Goal: Task Accomplishment & Management: Use online tool/utility

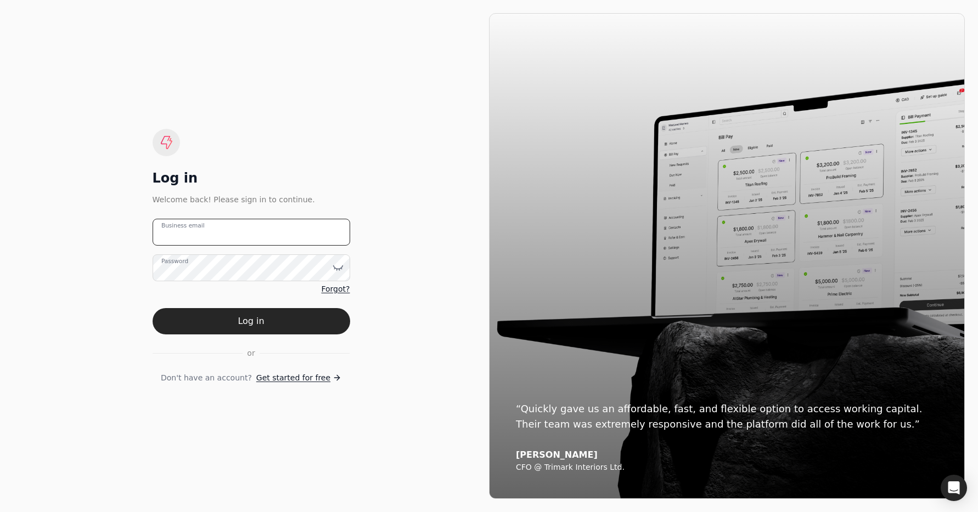
click at [280, 230] on email "Business email" at bounding box center [251, 232] width 197 height 27
drag, startPoint x: 233, startPoint y: 230, endPoint x: 190, endPoint y: 236, distance: 42.7
click at [183, 231] on email "team+pitell" at bounding box center [251, 232] width 197 height 27
click at [226, 234] on email "team+pitell" at bounding box center [251, 232] width 197 height 27
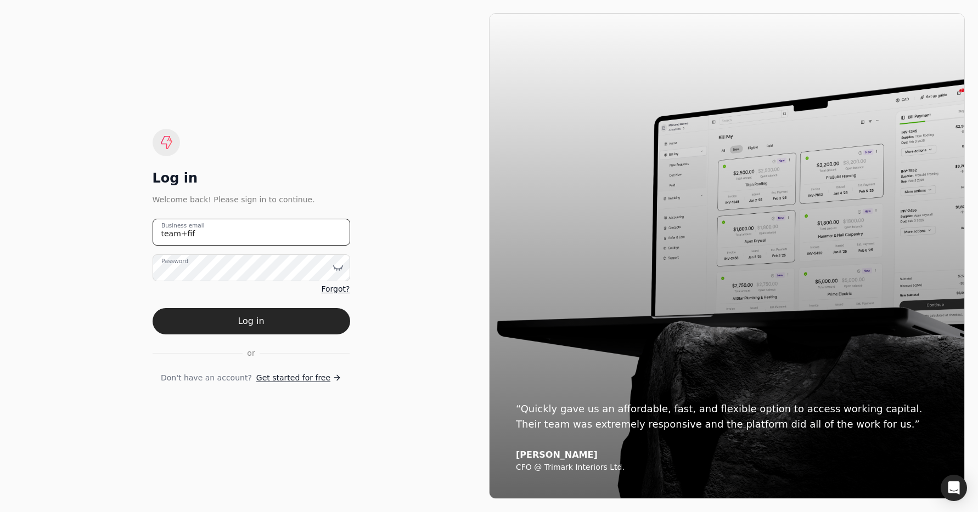
type email "[EMAIL_ADDRESS][DOMAIN_NAME]"
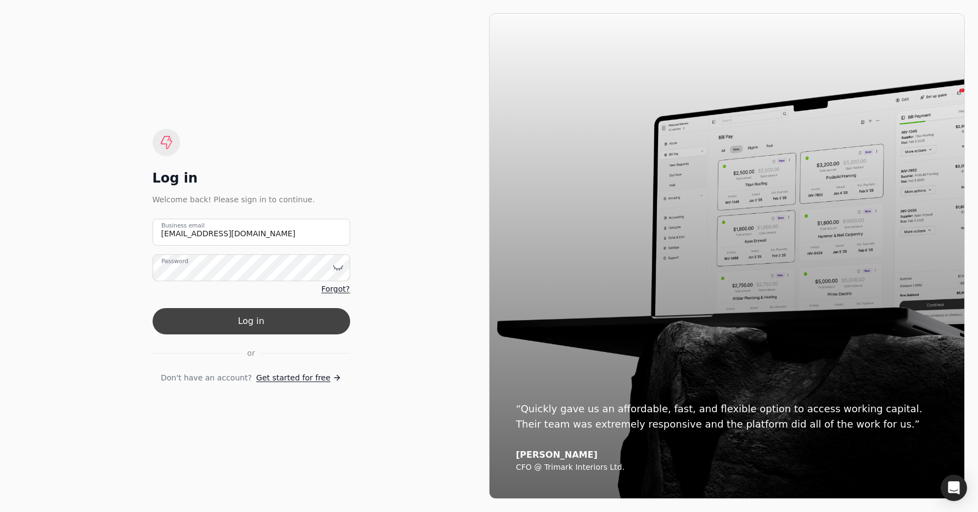
click at [317, 326] on button "Log in" at bounding box center [251, 321] width 197 height 26
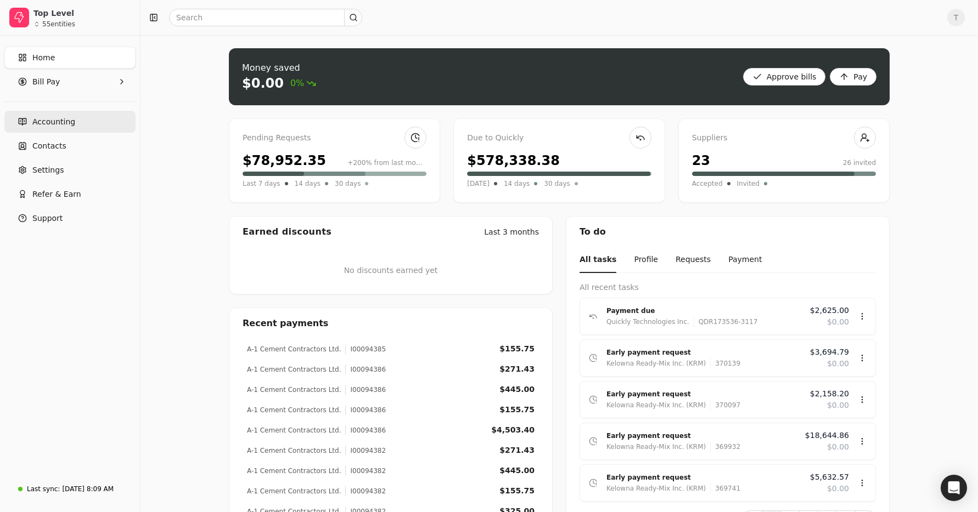
drag, startPoint x: 81, startPoint y: 127, endPoint x: 93, endPoint y: 128, distance: 12.7
click at [81, 127] on link "Accounting" at bounding box center [69, 122] width 131 height 22
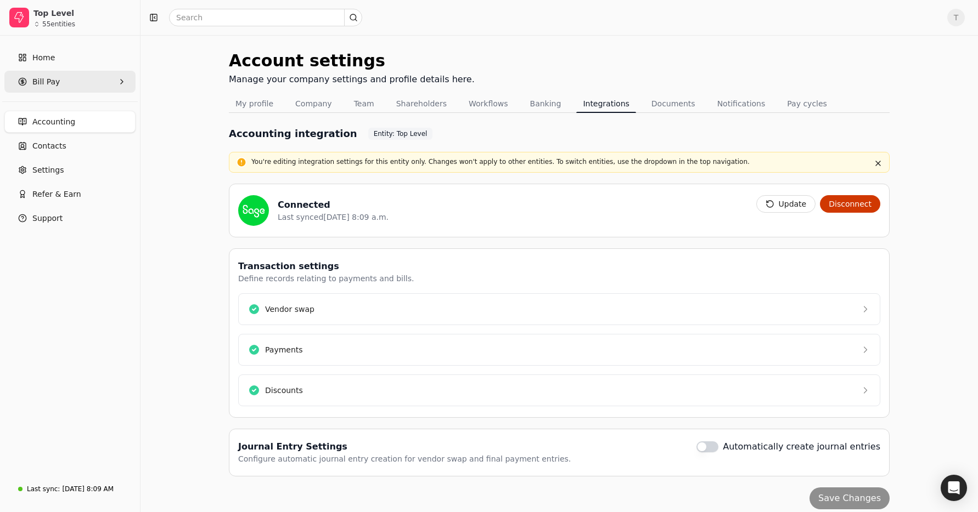
click at [76, 82] on Pay "Bill Pay" at bounding box center [69, 82] width 131 height 22
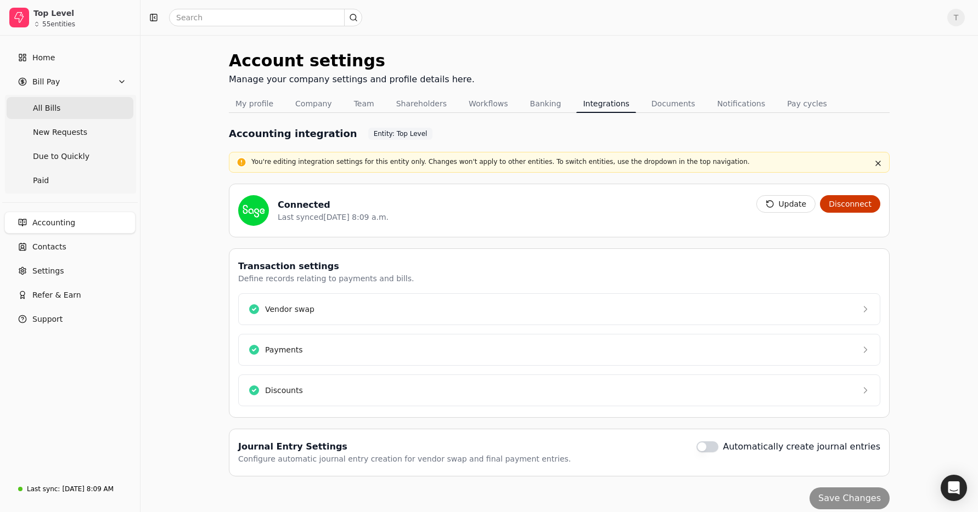
click at [63, 106] on Bills "All Bills" at bounding box center [70, 108] width 127 height 22
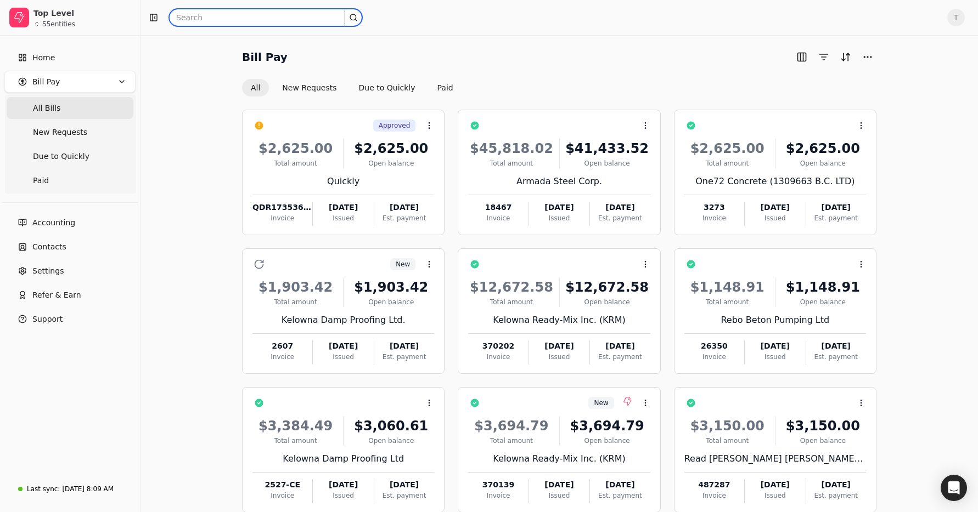
click at [275, 16] on input "text" at bounding box center [265, 18] width 193 height 18
type input "damp"
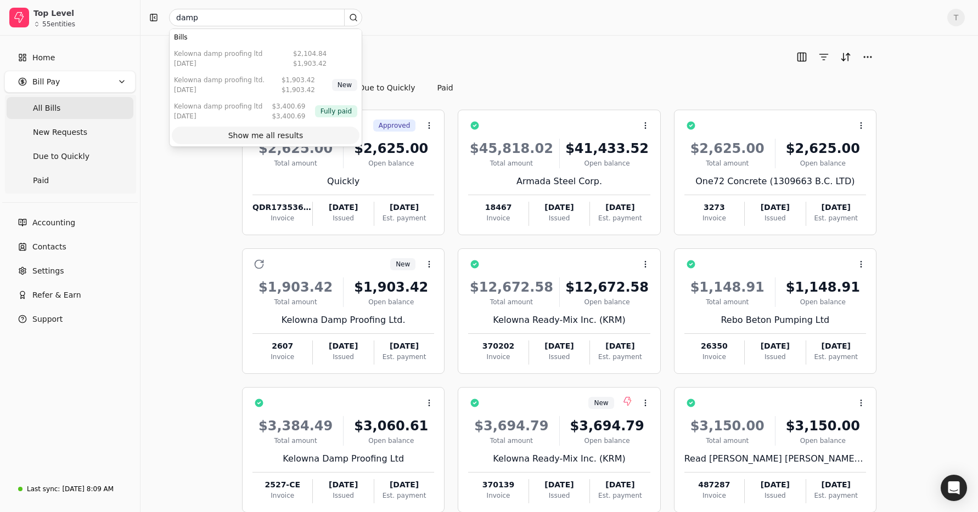
click at [263, 132] on div "Show me all results" at bounding box center [265, 136] width 75 height 12
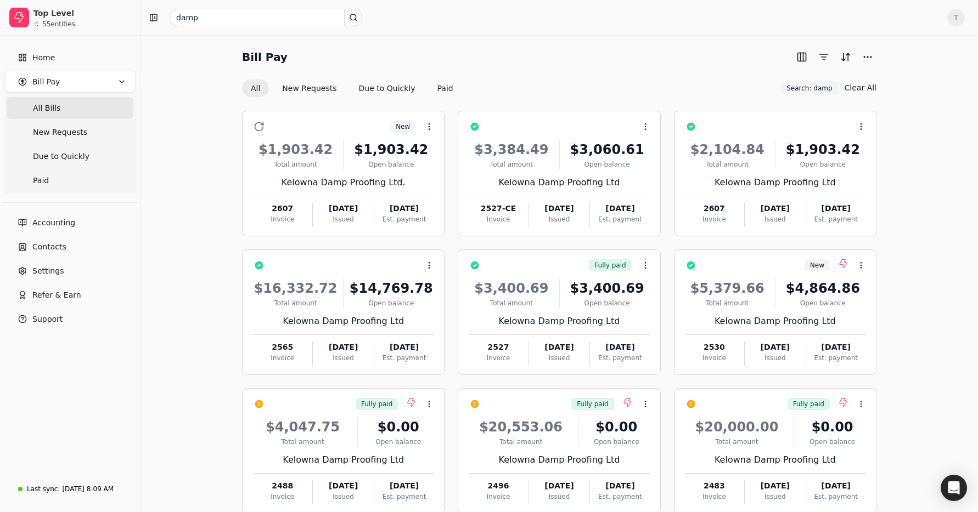
scroll to position [63, 0]
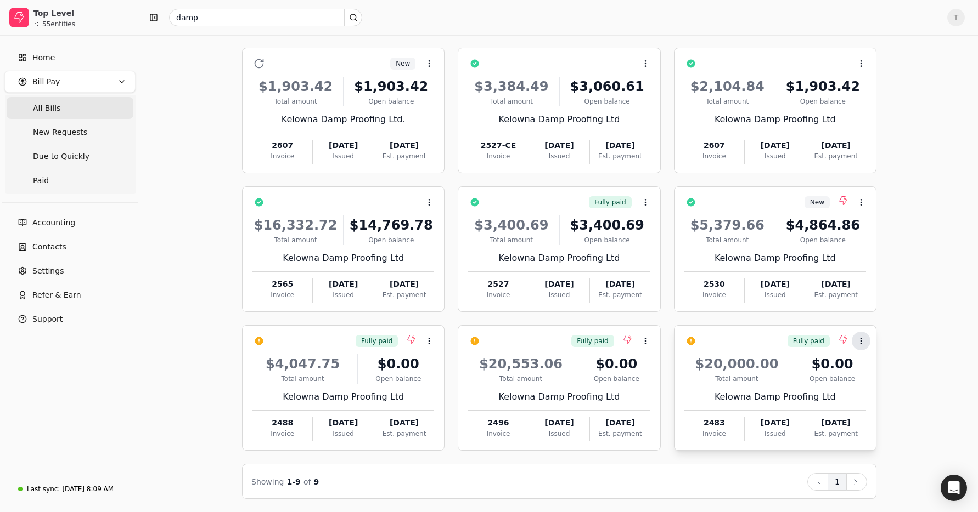
click at [861, 343] on icon at bounding box center [860, 341] width 9 height 9
click at [901, 325] on div "Bill Pay All New Requests Due to Quickly Paid Search: damp Search: damp Clear A…" at bounding box center [559, 242] width 811 height 514
click at [428, 339] on icon at bounding box center [429, 341] width 9 height 9
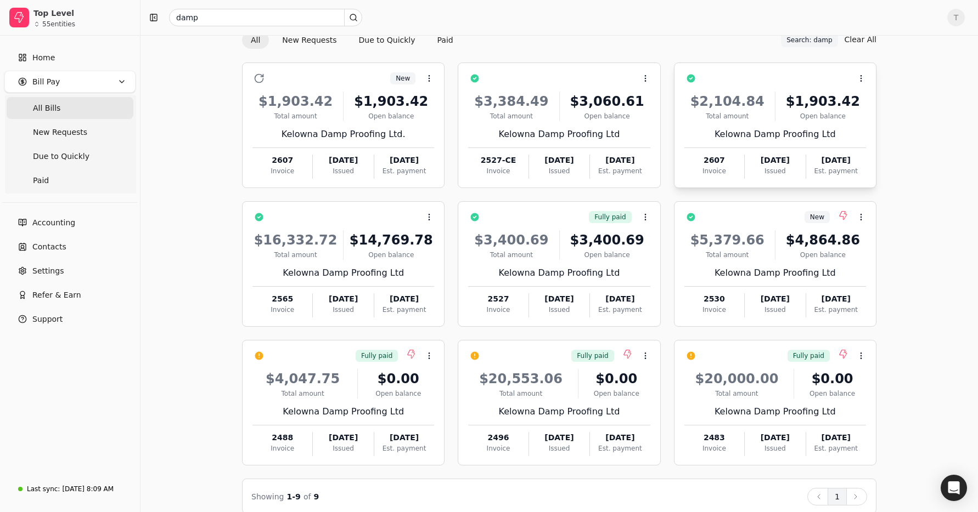
scroll to position [0, 0]
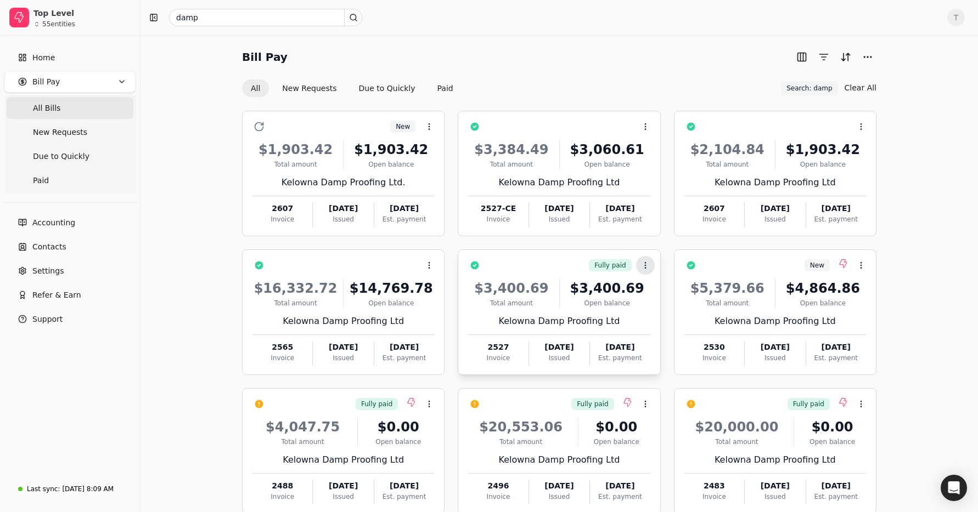
click at [648, 266] on icon at bounding box center [645, 265] width 9 height 9
click at [560, 271] on div "Fully paid Context Menu Button" at bounding box center [566, 265] width 166 height 19
click at [665, 289] on span "Open" at bounding box center [662, 293] width 20 height 12
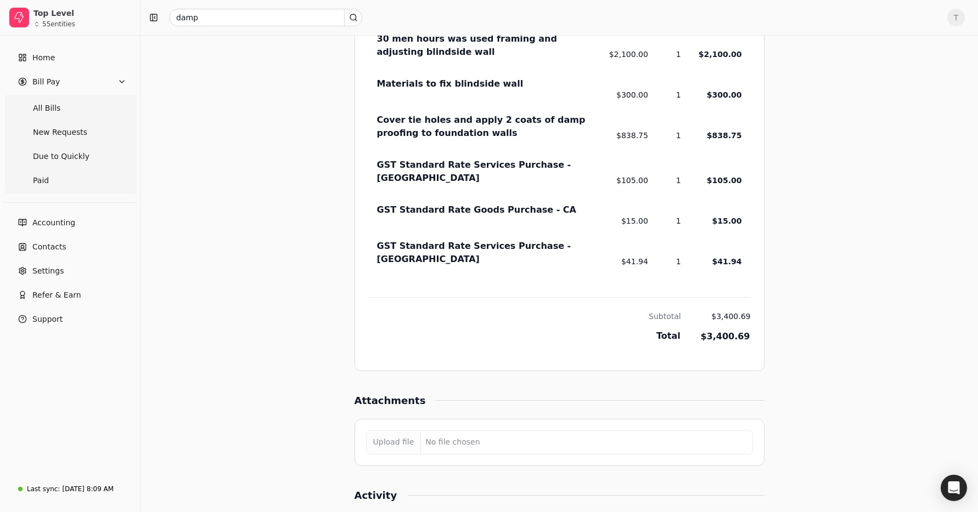
scroll to position [747, 0]
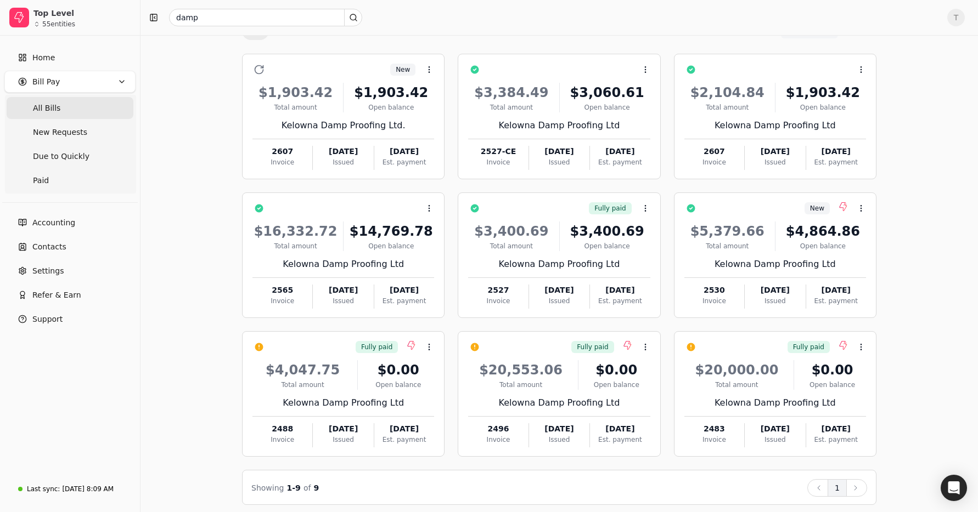
scroll to position [63, 0]
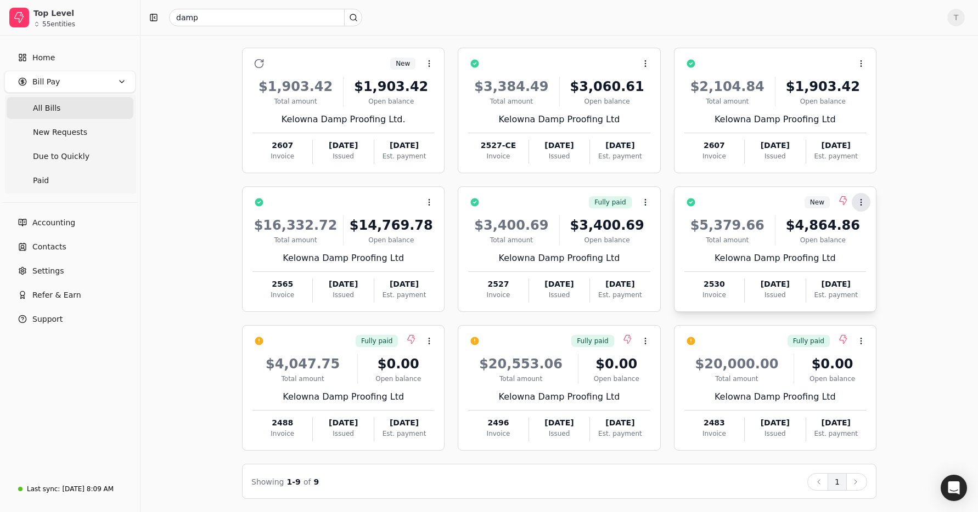
click at [861, 199] on icon at bounding box center [860, 202] width 9 height 9
click at [811, 227] on li "Open" at bounding box center [808, 229] width 135 height 20
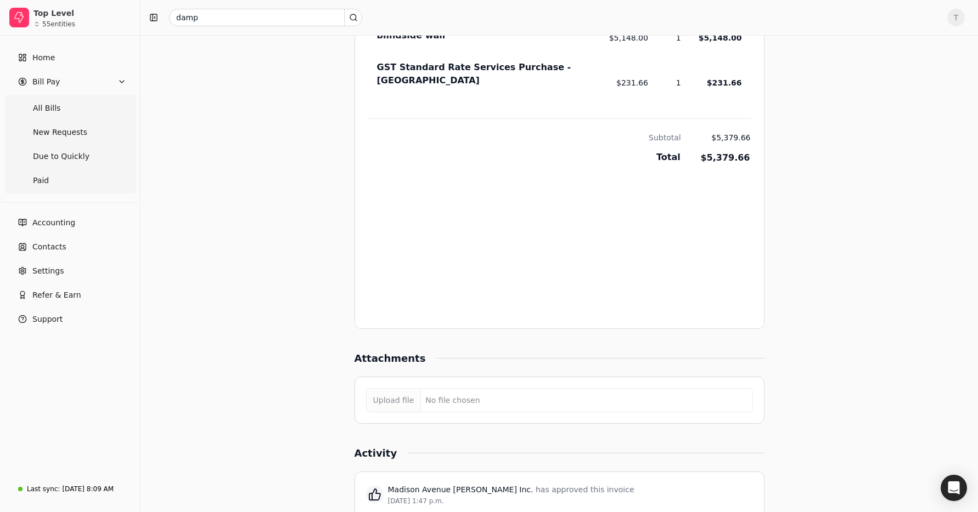
scroll to position [897, 0]
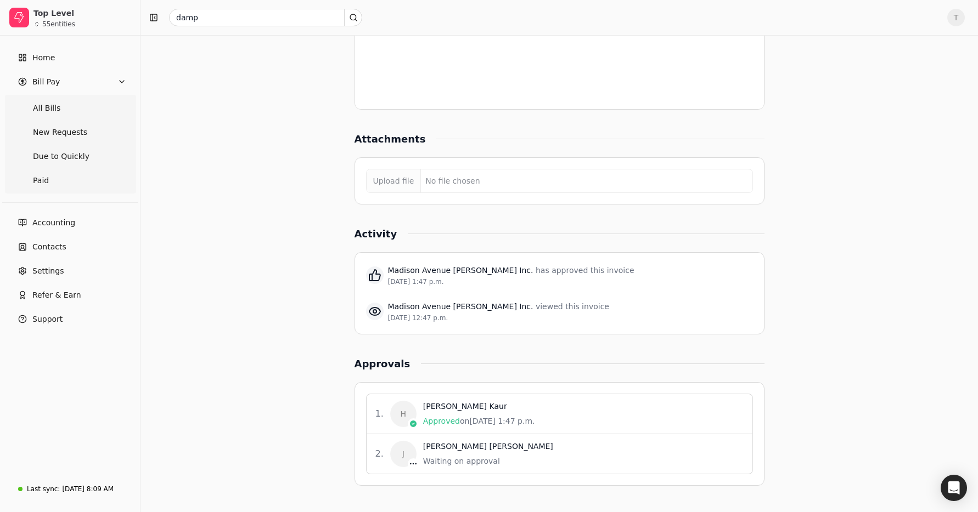
scroll to position [63, 0]
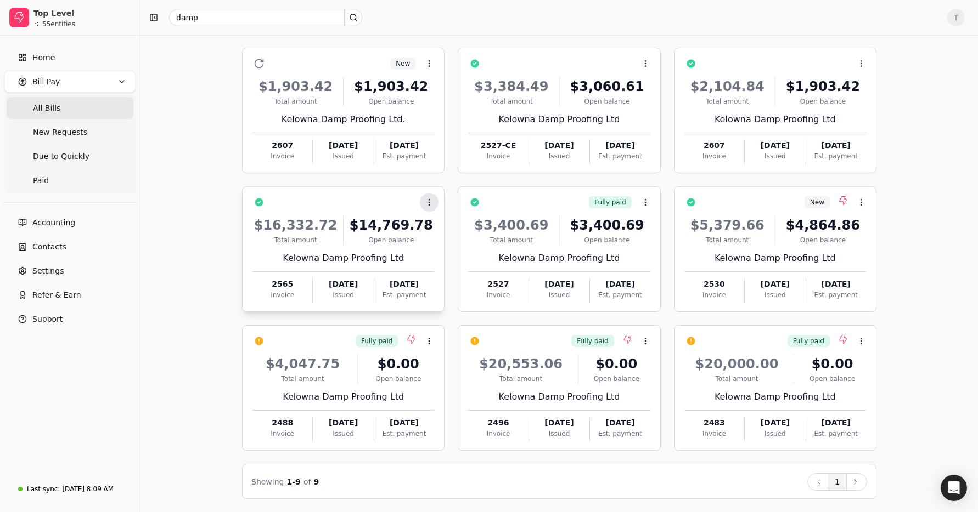
click at [431, 200] on icon at bounding box center [429, 202] width 9 height 9
click at [351, 198] on div "Context Menu Button" at bounding box center [351, 202] width 166 height 19
